Goal: Information Seeking & Learning: Learn about a topic

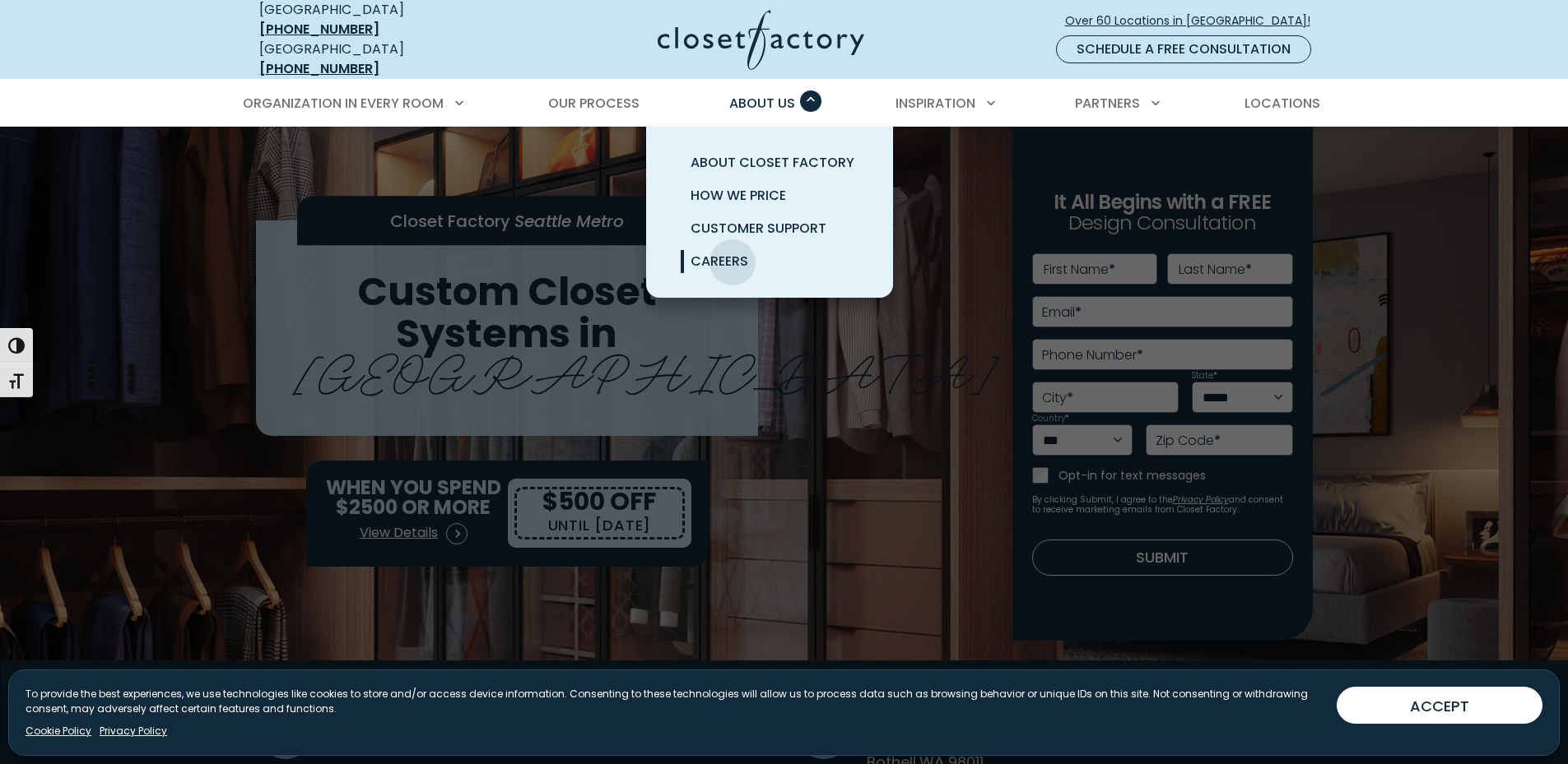
click at [732, 252] on span "Careers" at bounding box center [719, 261] width 58 height 19
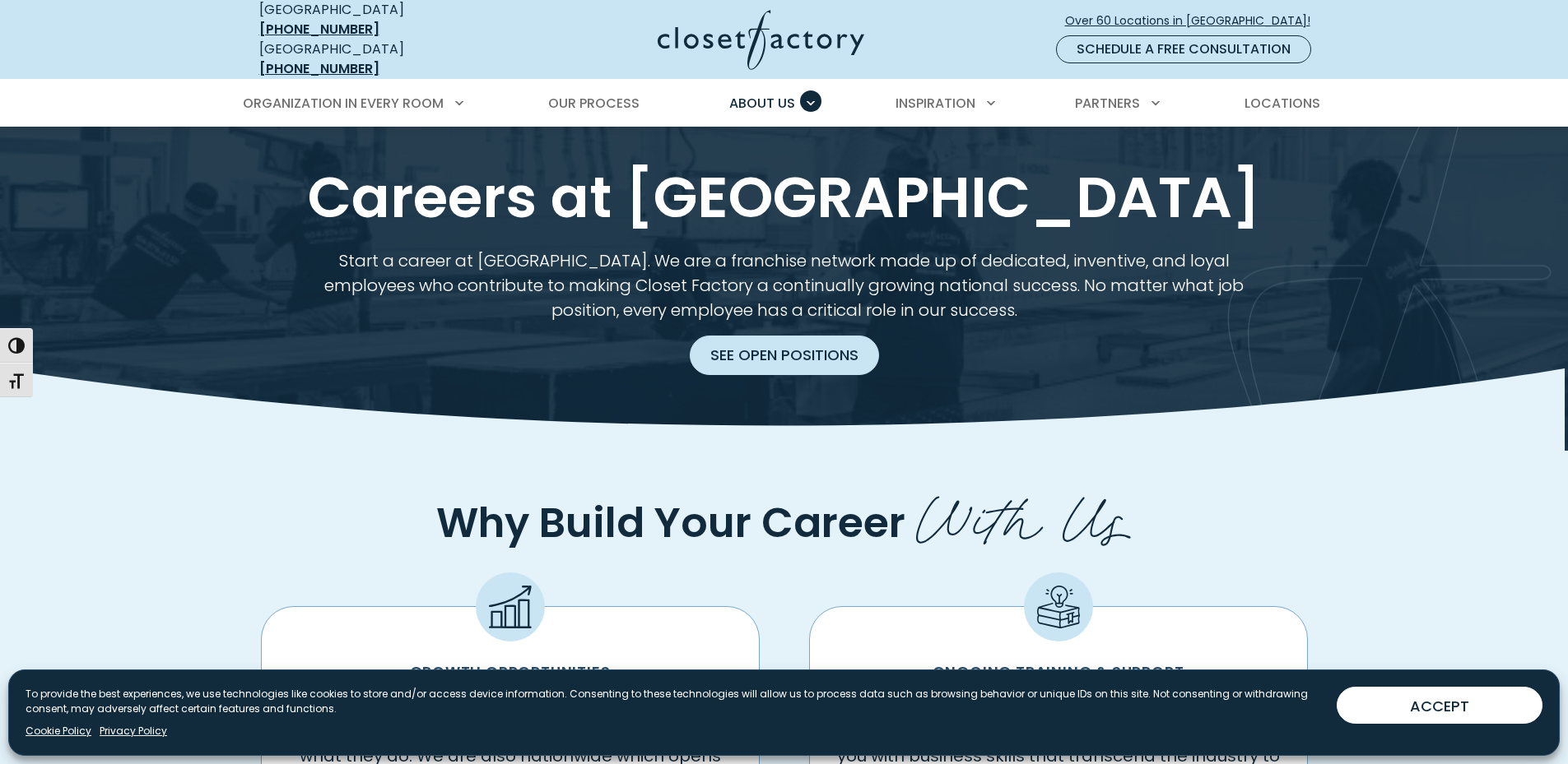
click at [726, 336] on link "See Open Positions" at bounding box center [784, 355] width 190 height 39
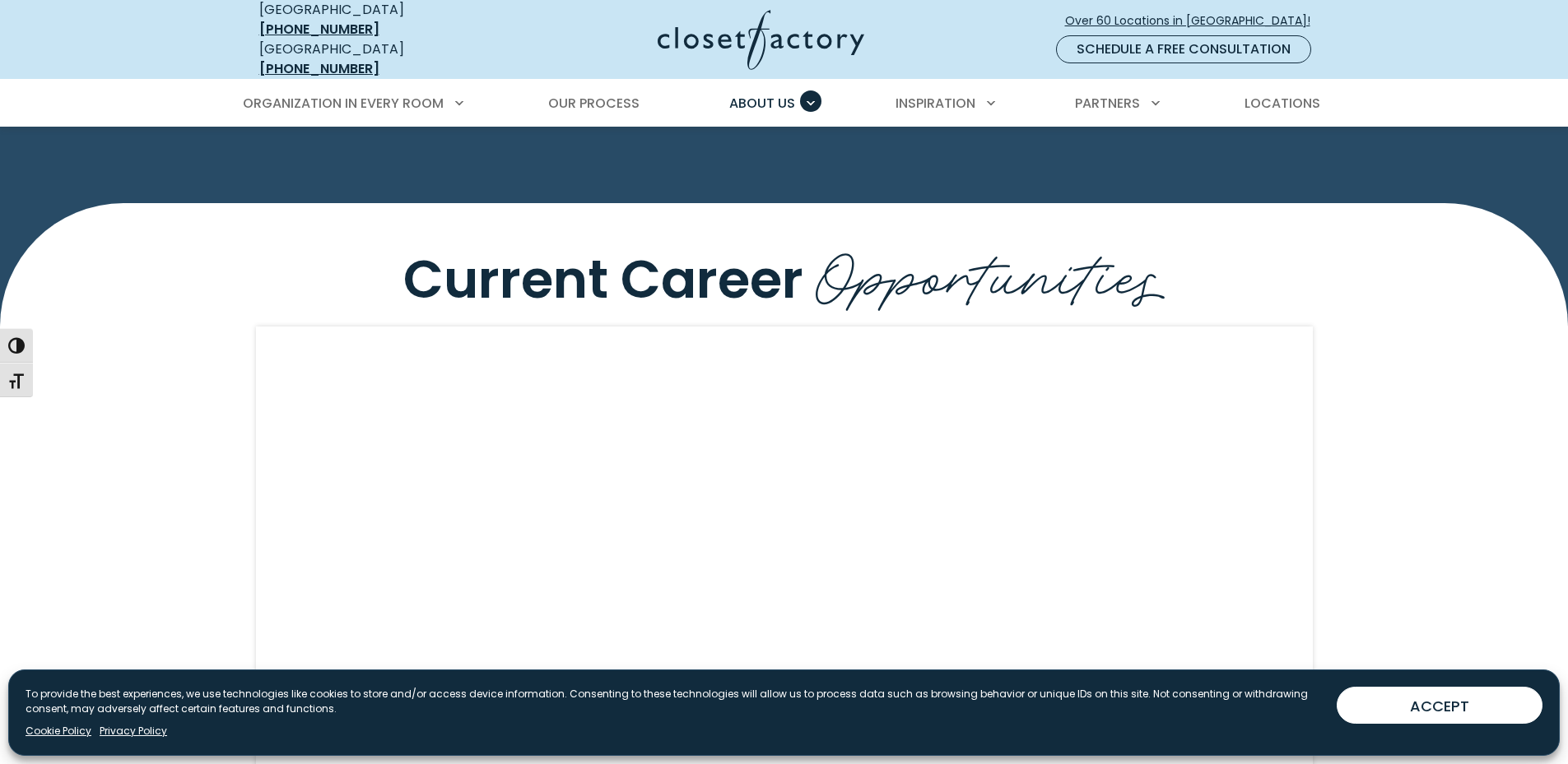
scroll to position [1626, 0]
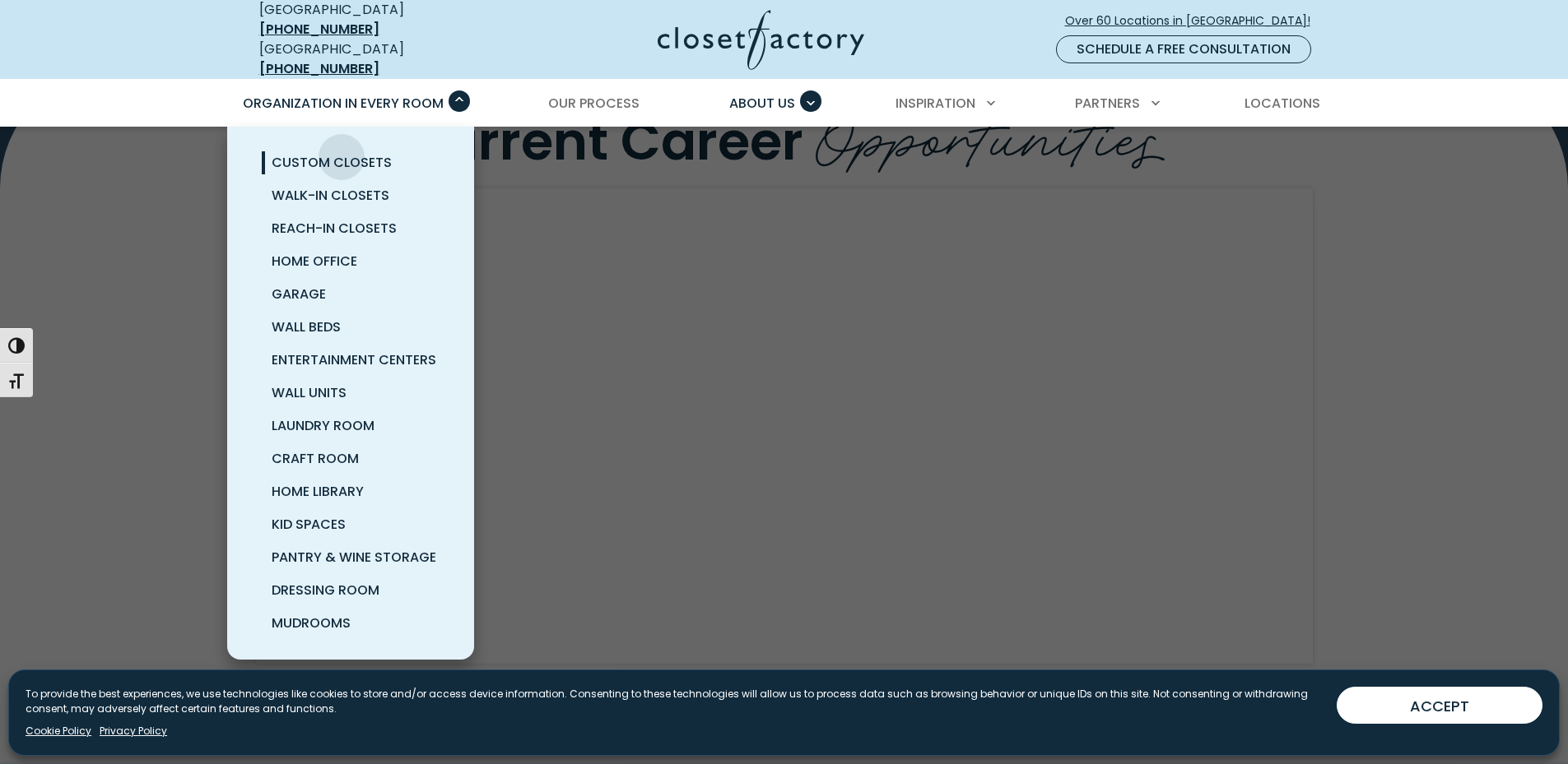
click at [342, 153] on span "Custom Closets" at bounding box center [331, 162] width 120 height 19
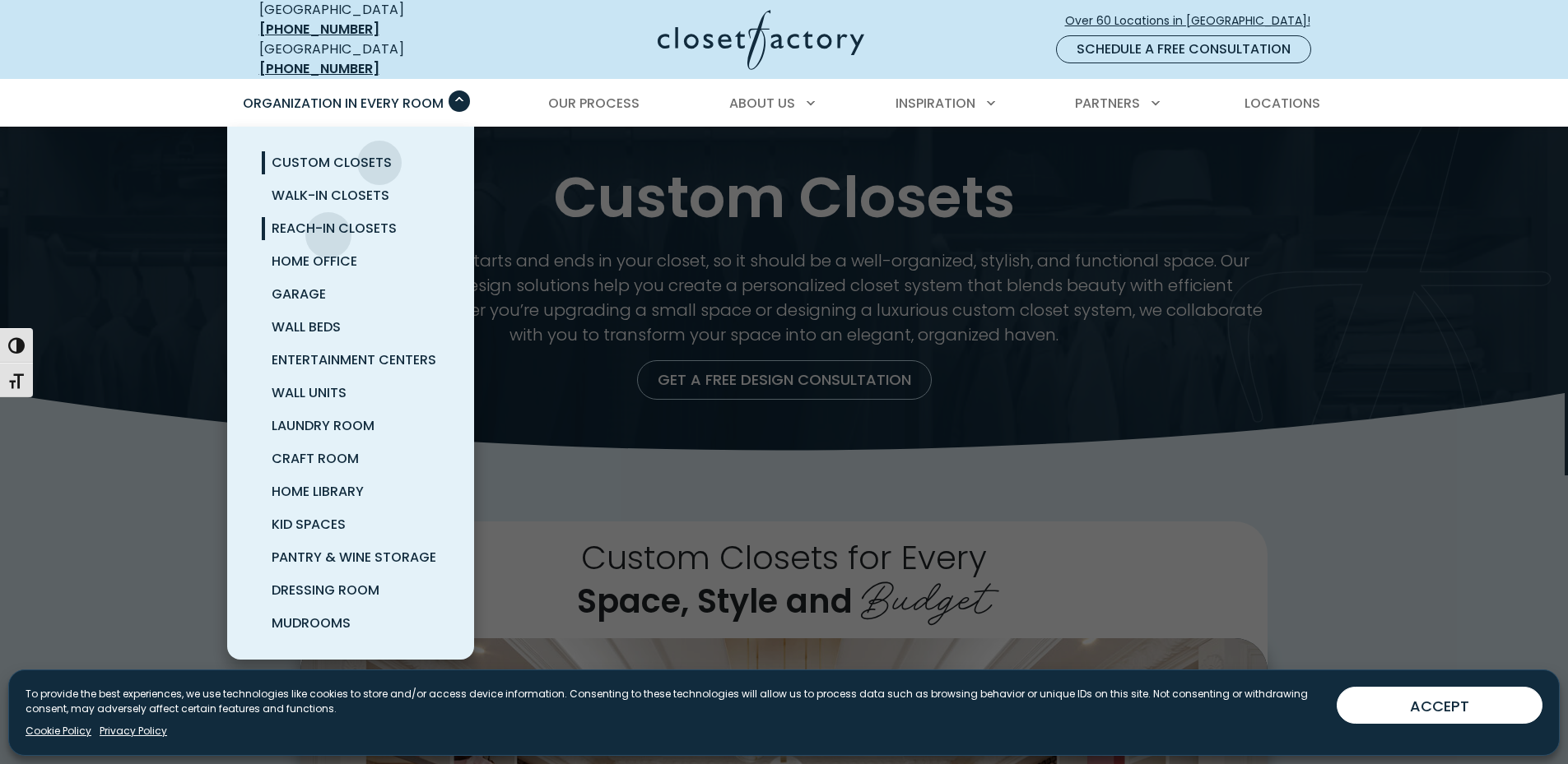
click at [328, 223] on span "Reach-In Closets" at bounding box center [333, 228] width 125 height 19
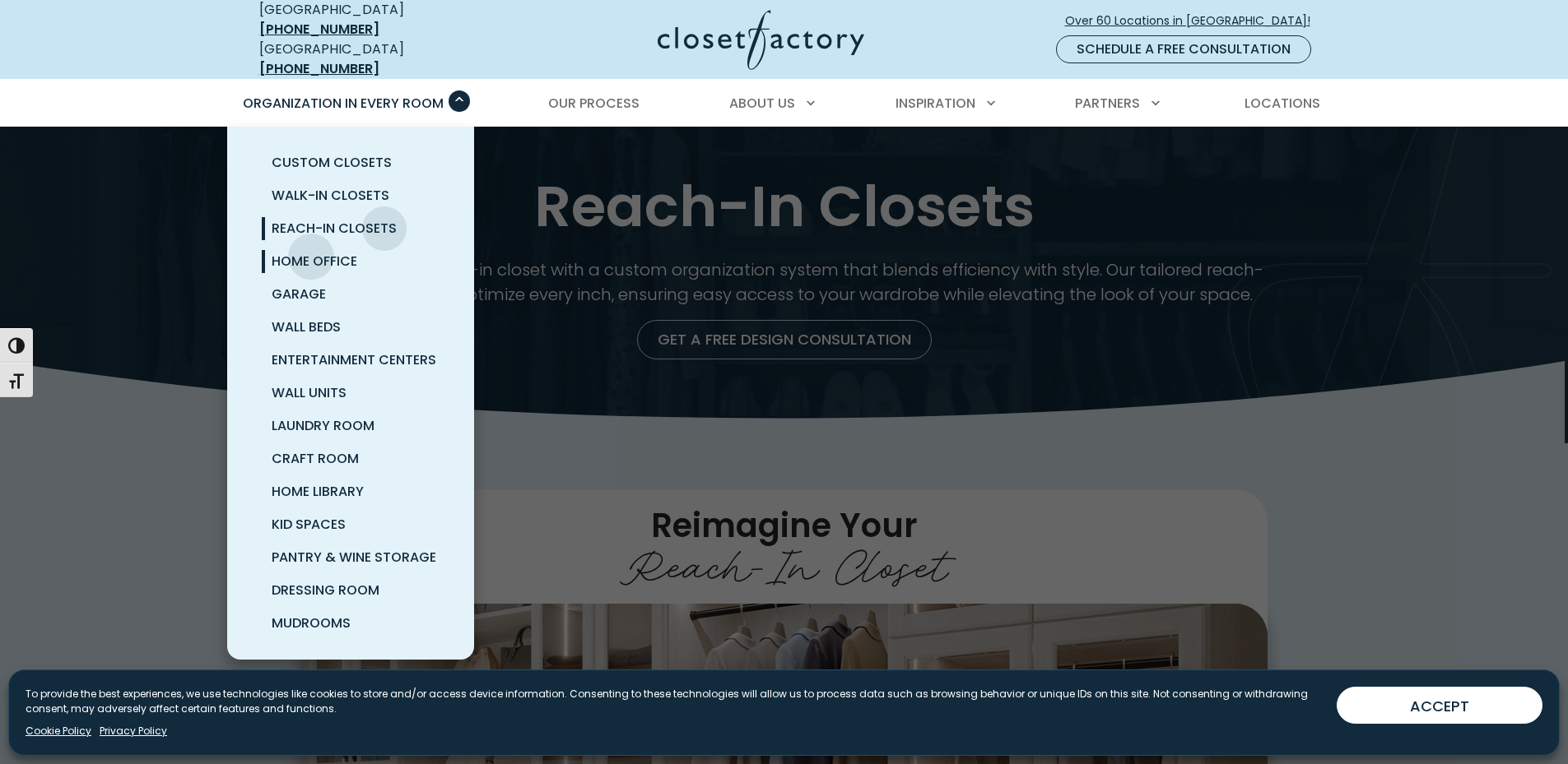
click at [311, 252] on span "Home Office" at bounding box center [314, 261] width 86 height 19
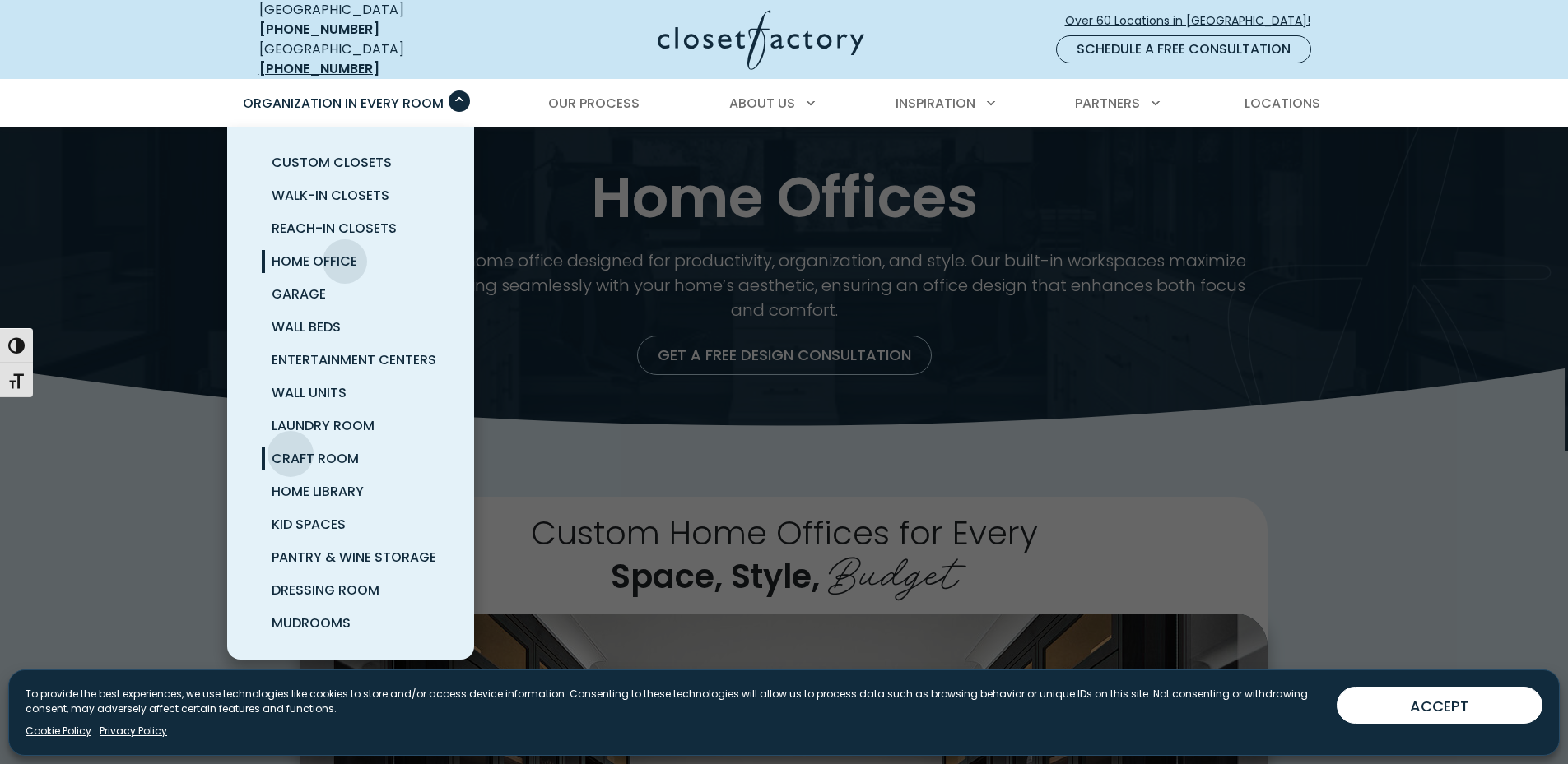
click at [293, 449] on span "Craft Room" at bounding box center [315, 458] width 88 height 19
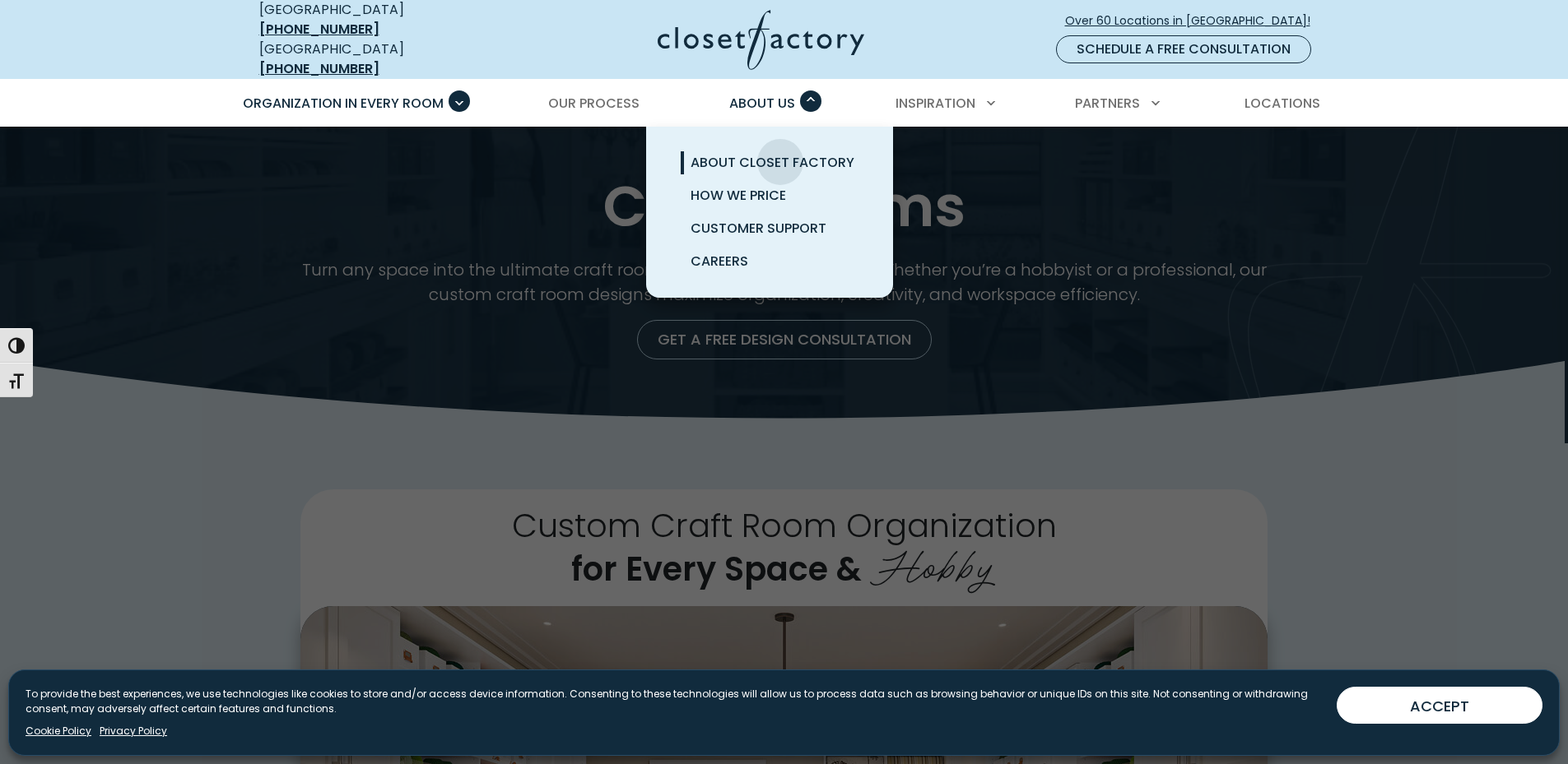
click at [781, 153] on span "About Closet Factory" at bounding box center [772, 162] width 164 height 19
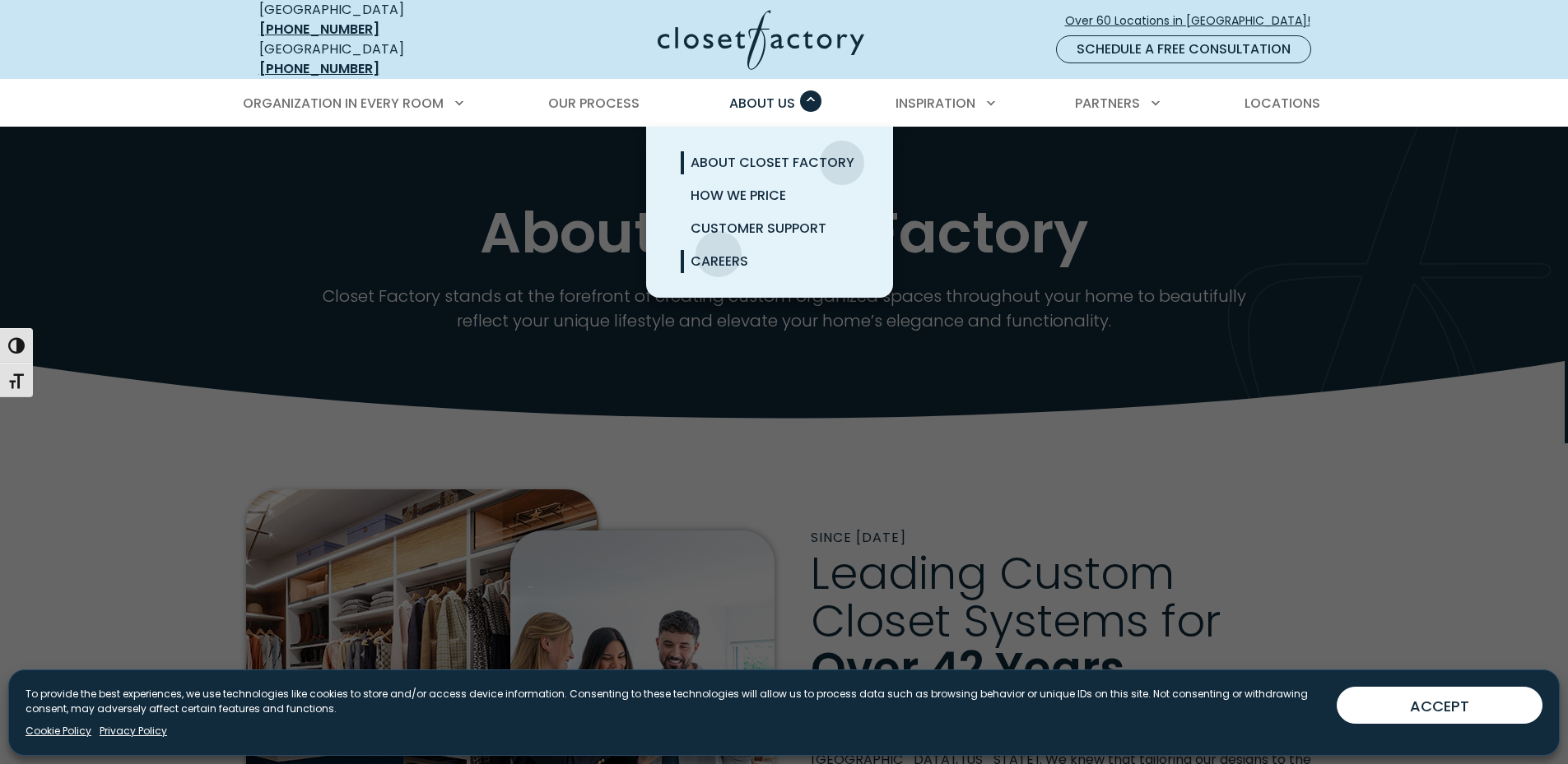
click at [719, 252] on span "Careers" at bounding box center [719, 261] width 58 height 19
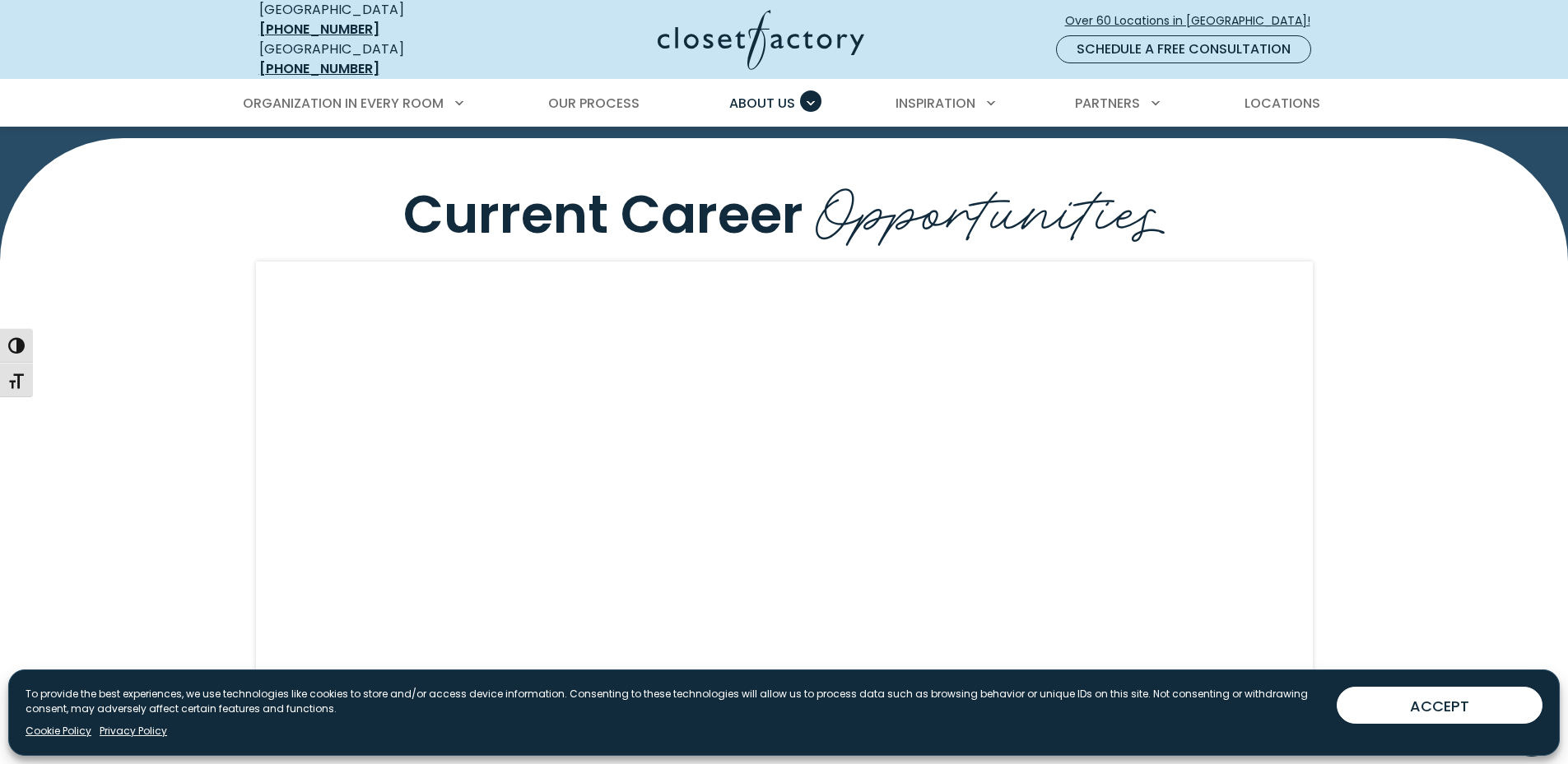
scroll to position [1536, 0]
